Goal: Transaction & Acquisition: Purchase product/service

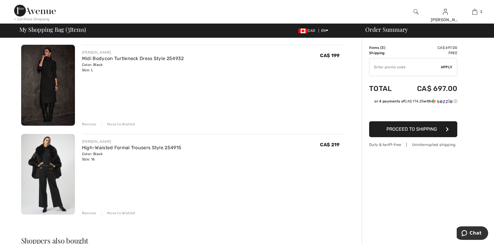
scroll to position [196, 0]
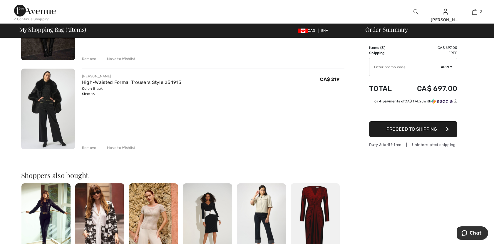
click at [90, 147] on div "Remove" at bounding box center [89, 147] width 14 height 5
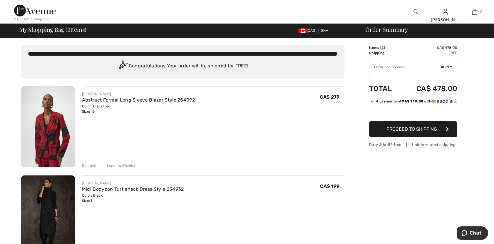
scroll to position [33, 0]
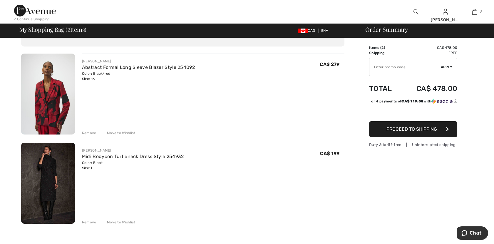
click at [119, 134] on div "Move to Wishlist" at bounding box center [119, 132] width 34 height 5
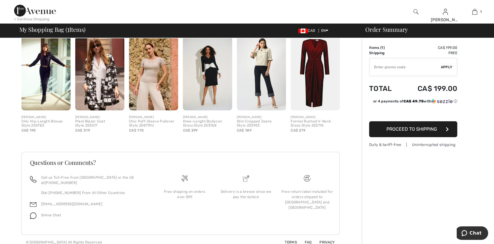
scroll to position [0, 0]
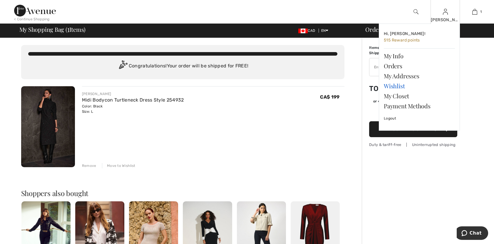
click at [405, 84] on link "Wishlist" at bounding box center [419, 86] width 71 height 10
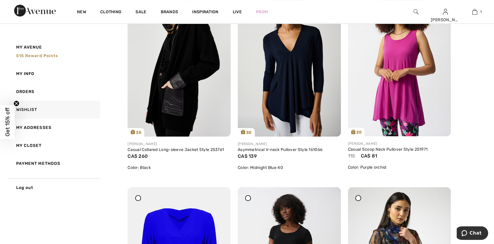
scroll to position [294, 0]
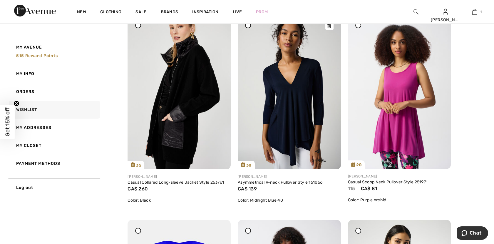
click at [289, 123] on img at bounding box center [289, 91] width 103 height 155
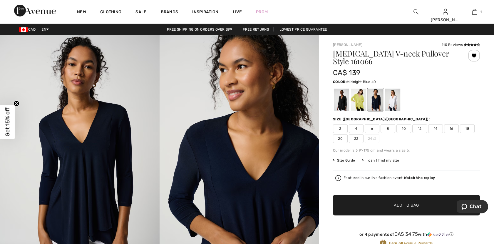
click at [437, 128] on span "14" at bounding box center [435, 128] width 15 height 9
click at [397, 203] on span "Add to Bag" at bounding box center [406, 205] width 25 height 6
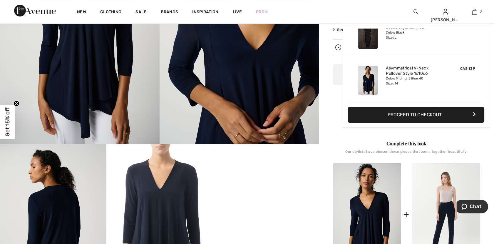
scroll to position [196, 0]
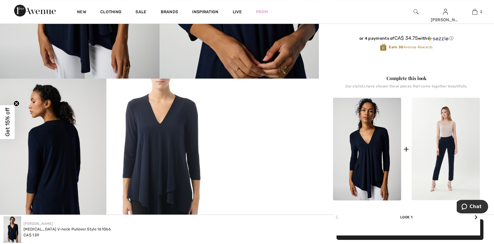
click at [269, 132] on video "Your browser does not support the video tag." at bounding box center [266, 104] width 106 height 53
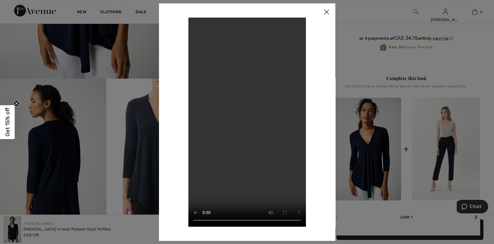
click at [324, 8] on img at bounding box center [327, 12] width 18 height 18
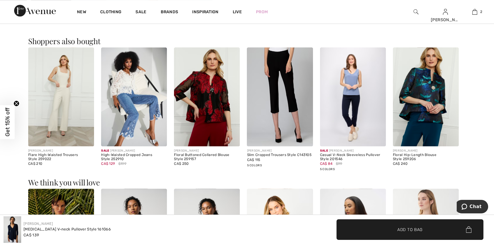
scroll to position [1012, 0]
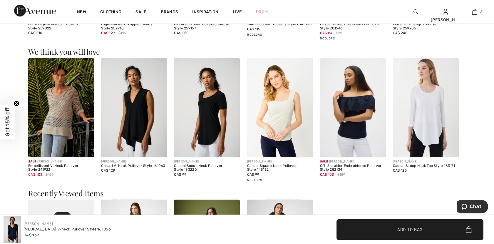
click at [145, 132] on img at bounding box center [134, 107] width 66 height 99
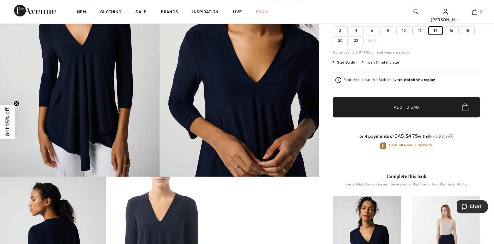
scroll to position [0, 0]
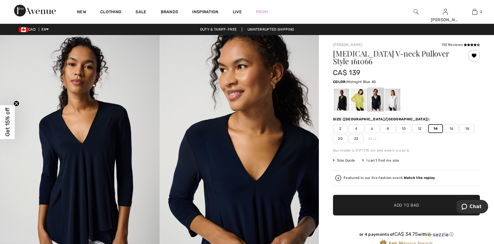
click at [423, 210] on span "✔ Added to Bag Add to Bag" at bounding box center [406, 205] width 147 height 21
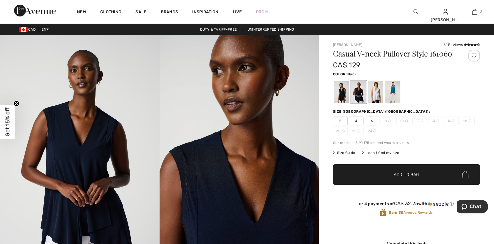
click at [342, 88] on div at bounding box center [341, 92] width 15 height 22
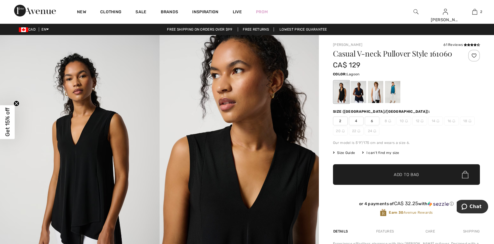
click at [393, 87] on div at bounding box center [392, 92] width 15 height 22
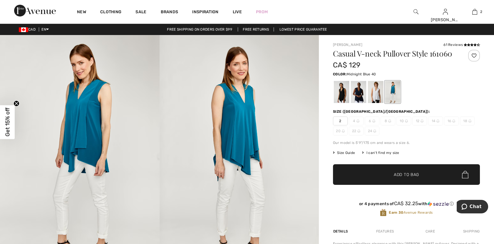
click at [357, 96] on div at bounding box center [358, 92] width 15 height 22
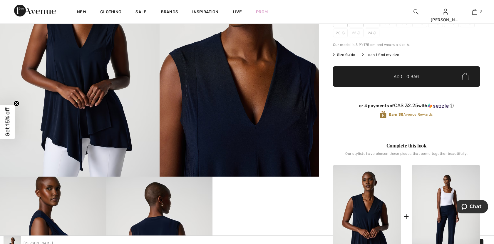
scroll to position [163, 0]
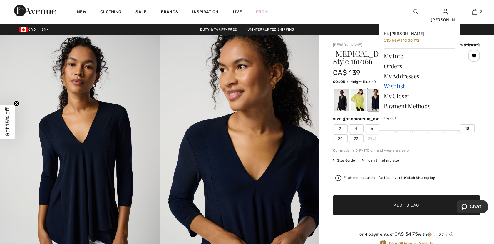
click at [399, 86] on link "Wishlist" at bounding box center [419, 86] width 71 height 10
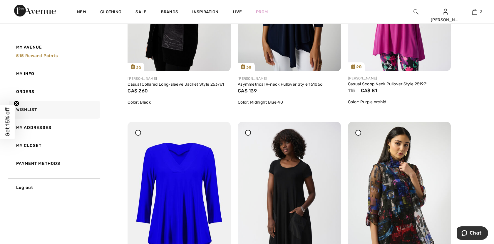
scroll to position [457, 0]
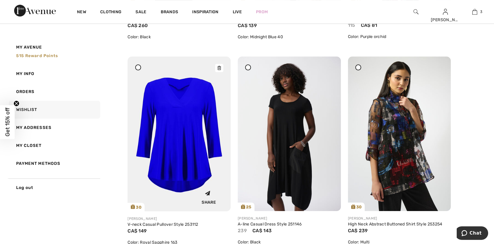
click at [195, 161] on img at bounding box center [179, 133] width 103 height 155
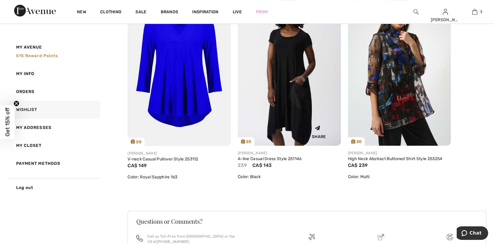
scroll to position [587, 0]
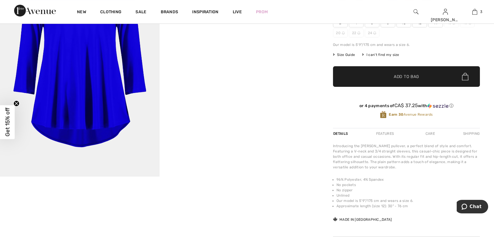
scroll to position [163, 0]
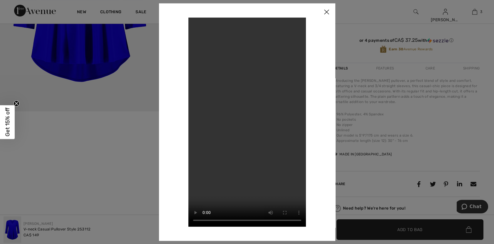
click at [327, 11] on img at bounding box center [327, 12] width 18 height 18
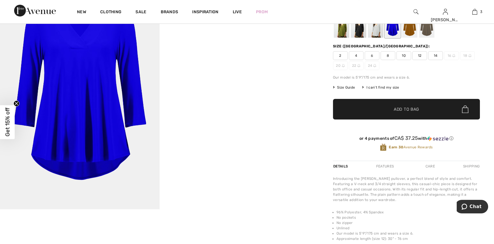
scroll to position [33, 0]
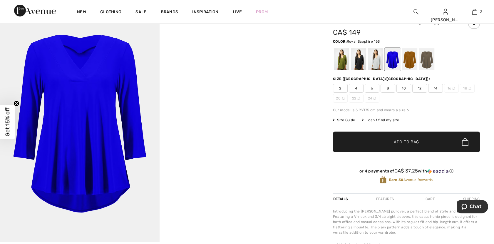
click at [436, 87] on span "14" at bounding box center [435, 88] width 15 height 9
click at [419, 144] on span "Add to Bag" at bounding box center [406, 142] width 25 height 6
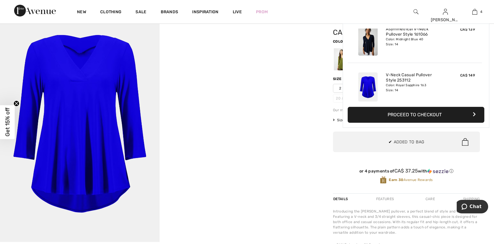
scroll to position [110, 0]
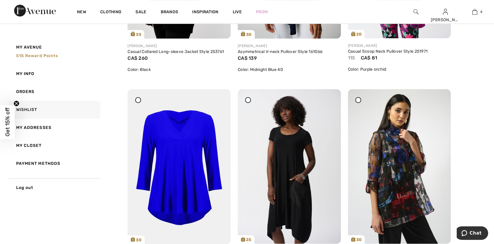
scroll to position [522, 0]
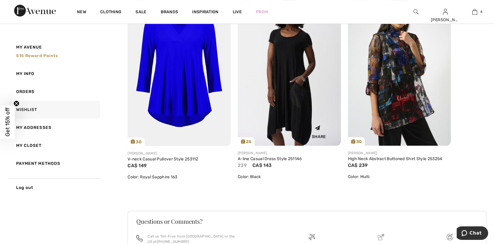
click at [291, 109] on img at bounding box center [289, 68] width 103 height 154
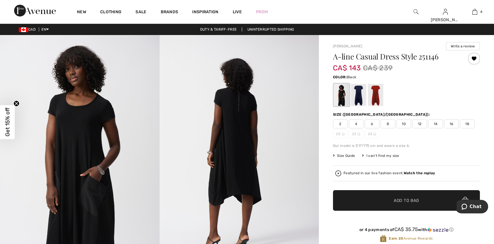
click at [101, 156] on img at bounding box center [80, 154] width 160 height 239
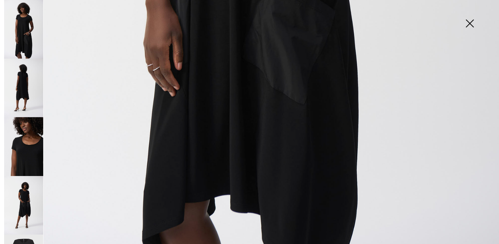
scroll to position [431, 0]
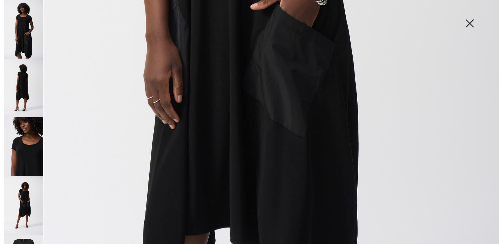
click at [29, 205] on img at bounding box center [23, 205] width 39 height 58
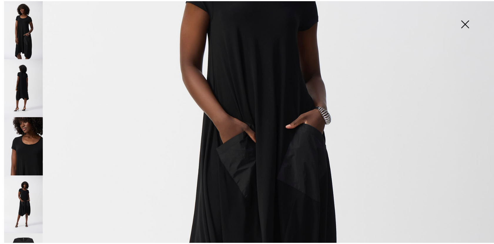
scroll to position [137, 0]
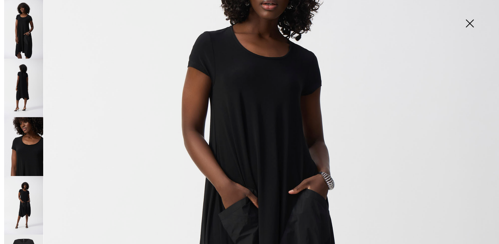
click at [470, 23] on img at bounding box center [469, 24] width 29 height 30
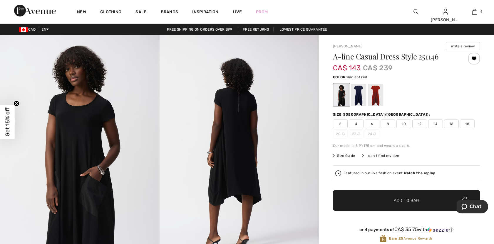
click at [377, 94] on div at bounding box center [375, 95] width 15 height 22
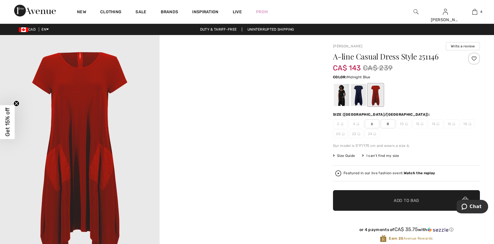
click at [358, 92] on div at bounding box center [358, 95] width 15 height 22
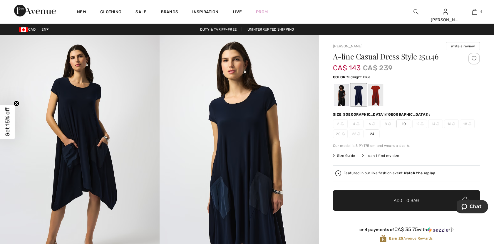
scroll to position [33, 0]
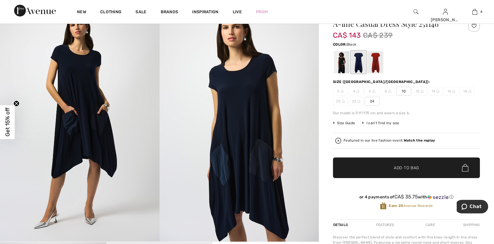
click at [344, 66] on div at bounding box center [341, 62] width 15 height 22
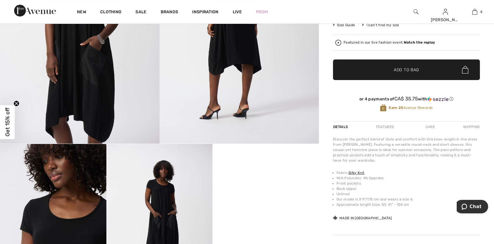
scroll to position [65, 0]
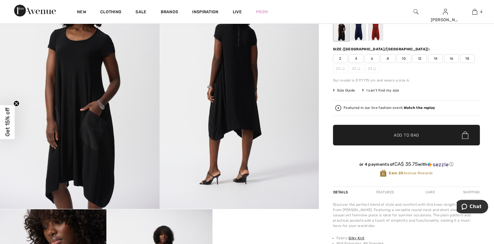
click at [350, 92] on span "Size Guide" at bounding box center [344, 90] width 22 height 5
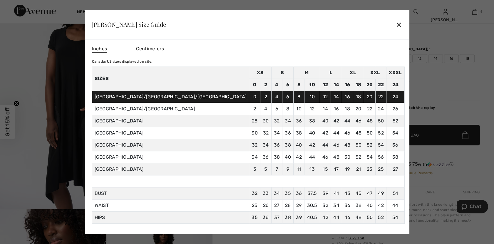
click at [428, 72] on div at bounding box center [247, 122] width 494 height 244
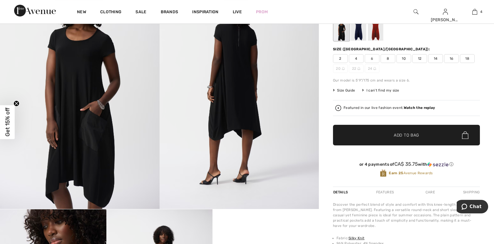
click at [450, 57] on span "16" at bounding box center [451, 58] width 15 height 9
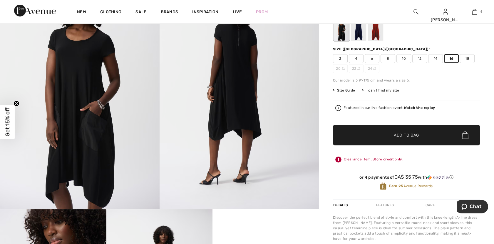
click at [417, 135] on span "Add to Bag" at bounding box center [406, 135] width 25 height 6
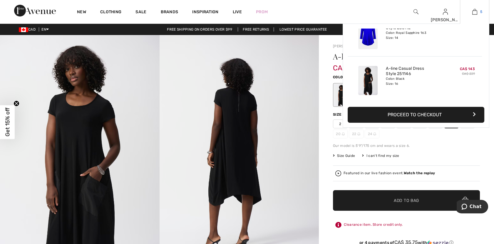
click at [473, 11] on img at bounding box center [474, 11] width 5 height 7
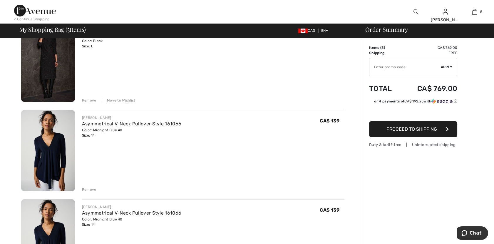
scroll to position [163, 0]
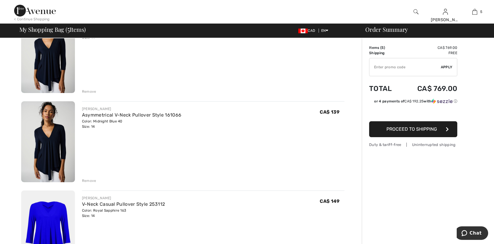
click at [92, 180] on div "Remove" at bounding box center [89, 180] width 14 height 5
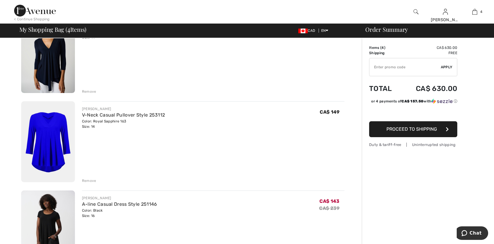
scroll to position [261, 0]
